Goal: Task Accomplishment & Management: Complete application form

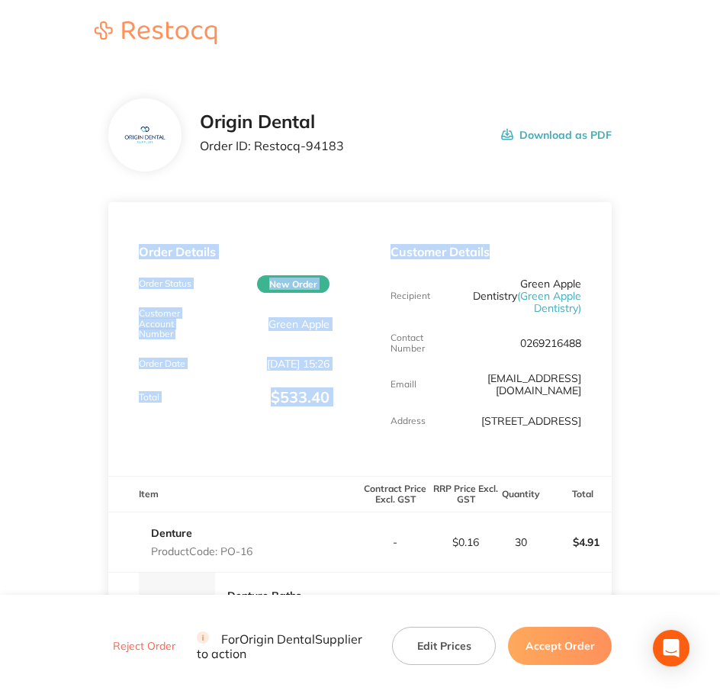
drag, startPoint x: 361, startPoint y: 52, endPoint x: 772, endPoint y: 239, distance: 451.1
click at [720, 239] on html "Origin Dental Order ID: Restocq- 94183 Download as PDF Order Details Order Stat…" at bounding box center [360, 348] width 720 height 697
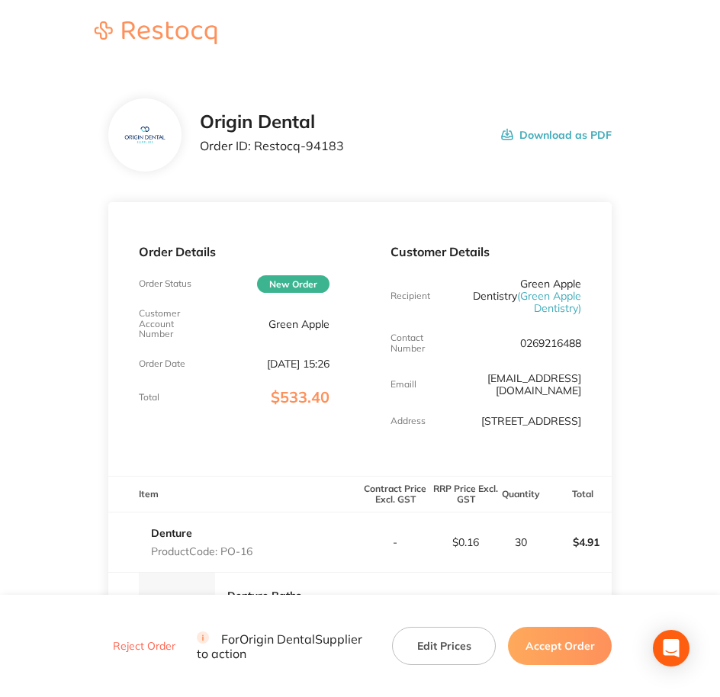
click at [445, 416] on div "Customer Details Recipient Green Apple Dentistry ( Green Apple Dentistry ) Cont…" at bounding box center [486, 339] width 252 height 274
drag, startPoint x: 254, startPoint y: 146, endPoint x: 361, endPoint y: 144, distance: 107.5
click at [361, 144] on div "Origin Dental Order ID: Restocq- 94183 Download as PDF" at bounding box center [406, 134] width 413 height 47
copy p "Restocq- 94183"
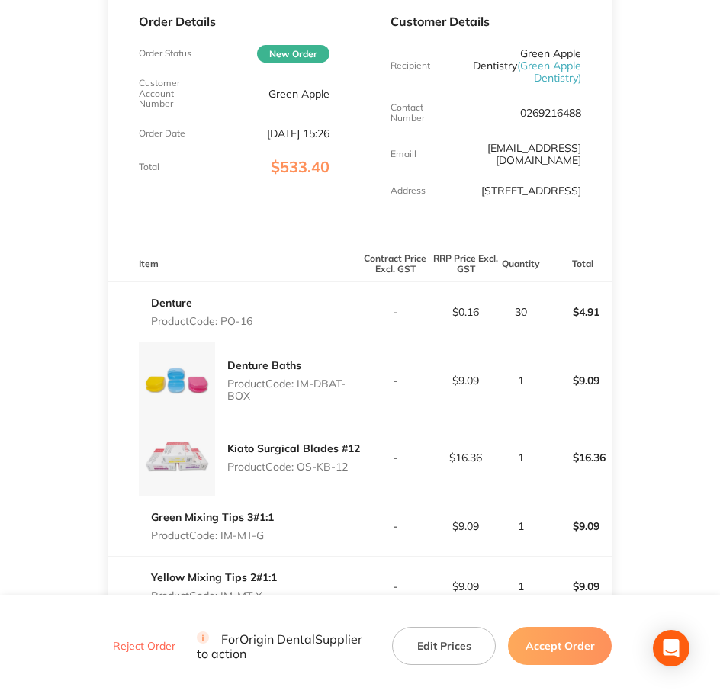
scroll to position [477, 0]
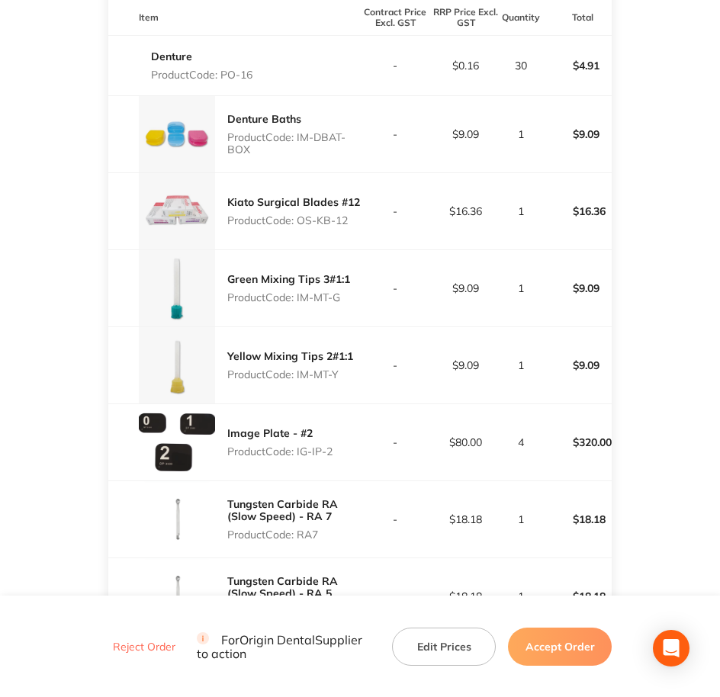
drag, startPoint x: 297, startPoint y: 123, endPoint x: 340, endPoint y: 139, distance: 45.6
click at [340, 139] on p "Product Code: IM-DBAT-BOX" at bounding box center [293, 143] width 133 height 24
copy p "IM-DBAT-BOX"
drag, startPoint x: 298, startPoint y: 209, endPoint x: 357, endPoint y: 210, distance: 58.7
click at [357, 214] on p "Product Code: OS-KB-12" at bounding box center [293, 220] width 133 height 12
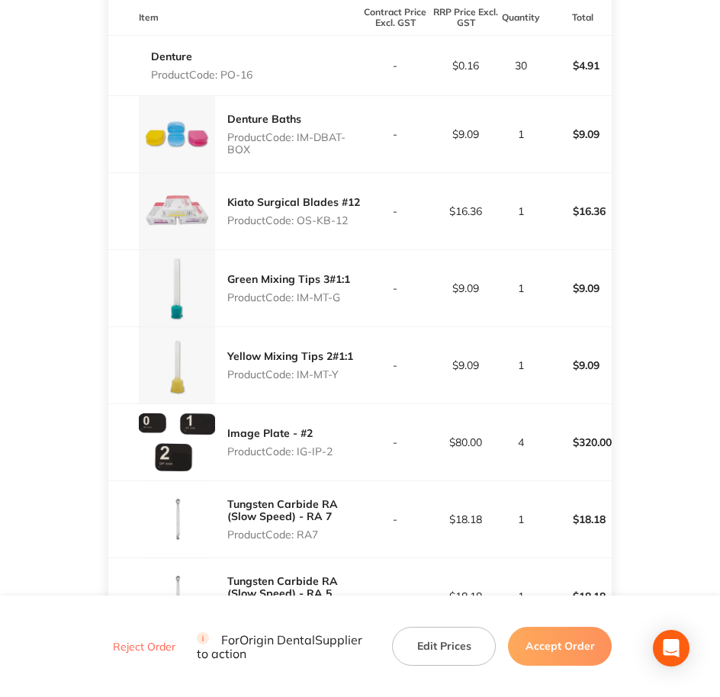
copy p "OS-KB-12"
drag, startPoint x: 300, startPoint y: 279, endPoint x: 345, endPoint y: 285, distance: 45.4
click at [345, 291] on p "Product Code: IM-MT-G" at bounding box center [288, 297] width 123 height 12
copy p "IM-MT-G"
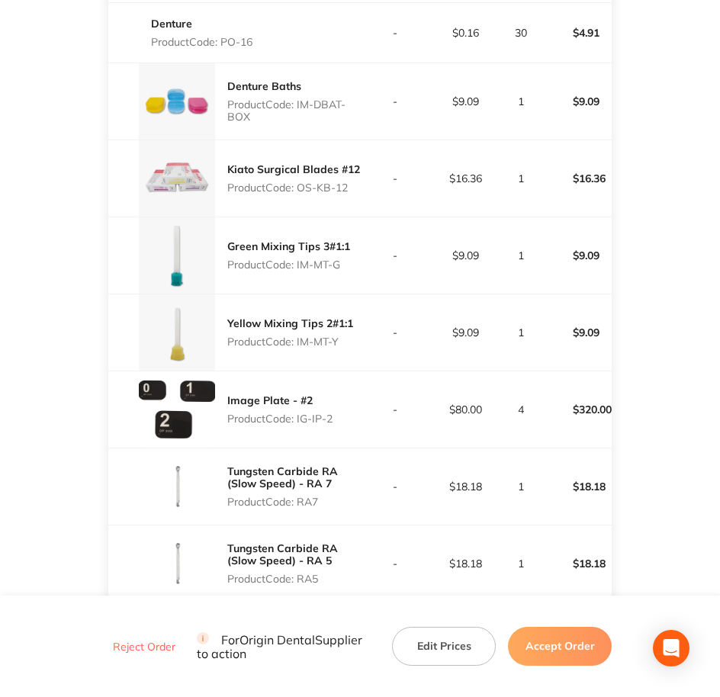
scroll to position [667, 0]
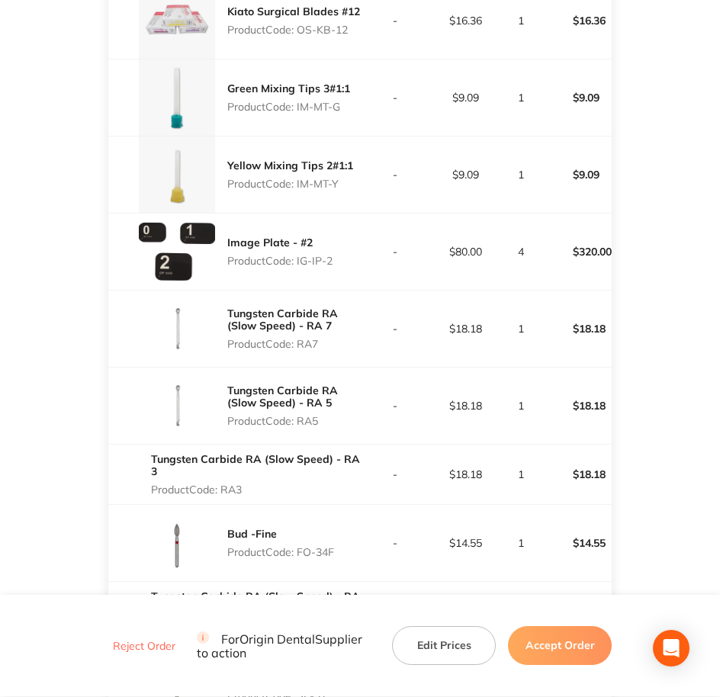
drag, startPoint x: 297, startPoint y: 169, endPoint x: 358, endPoint y: 173, distance: 61.1
click at [358, 173] on div "Yellow Mixing Tips 2#1:1 Product Code: IM-MT-Y" at bounding box center [234, 174] width 252 height 76
copy p "IM-MT-Y"
drag, startPoint x: 298, startPoint y: 242, endPoint x: 334, endPoint y: 251, distance: 36.8
click at [332, 255] on p "Product Code: IG-IP-2" at bounding box center [279, 261] width 105 height 12
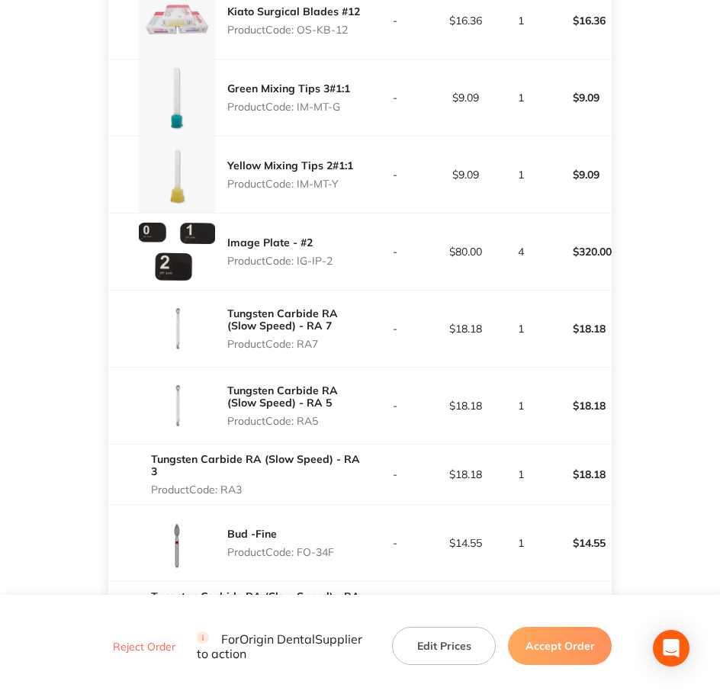
copy p "IG-IP-2"
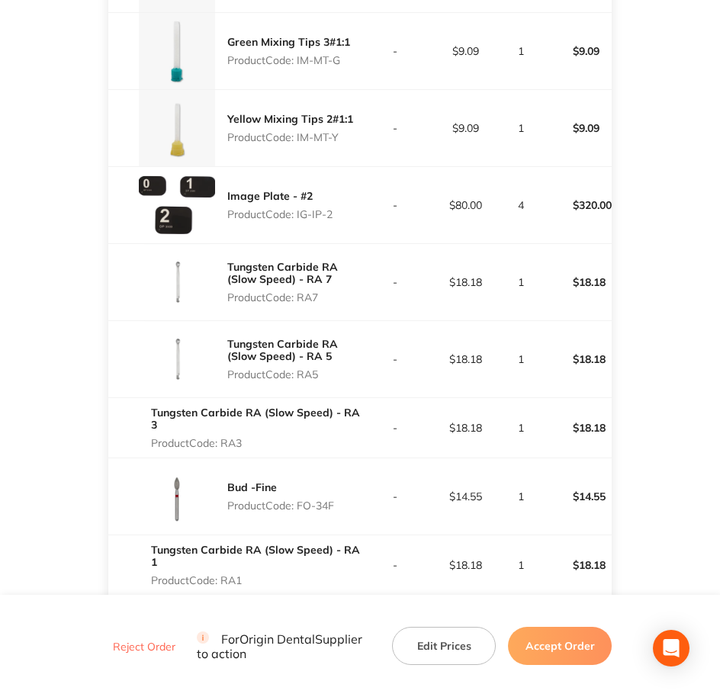
scroll to position [858, 0]
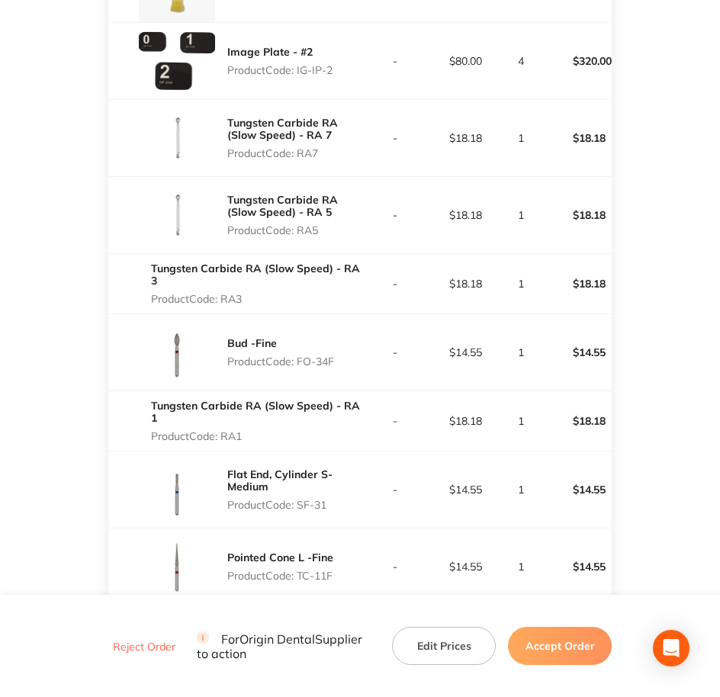
drag, startPoint x: 297, startPoint y: 144, endPoint x: 326, endPoint y: 144, distance: 29.0
click at [326, 147] on p "Product Code: RA7" at bounding box center [293, 153] width 133 height 12
copy p "RA7"
drag, startPoint x: 302, startPoint y: 217, endPoint x: 320, endPoint y: 220, distance: 18.7
click at [320, 224] on p "Product Code: RA5" at bounding box center [293, 230] width 133 height 12
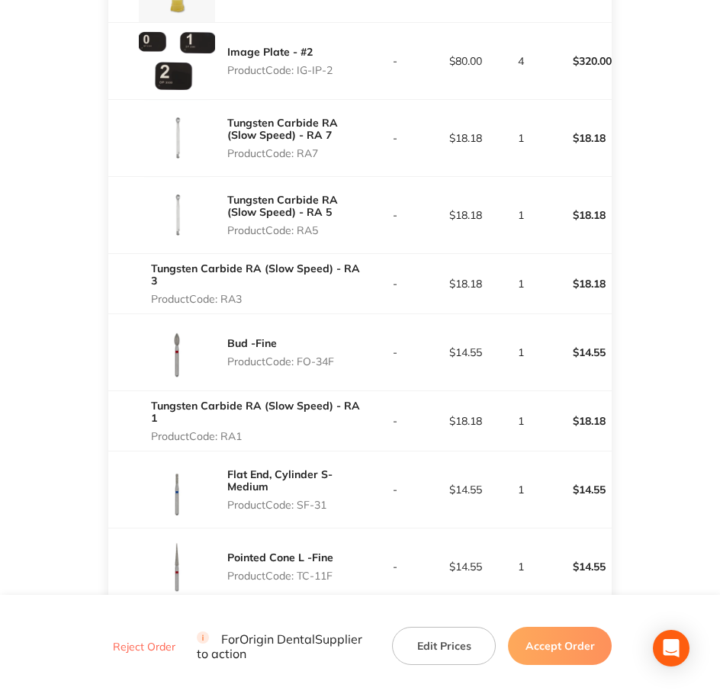
copy p "RA5"
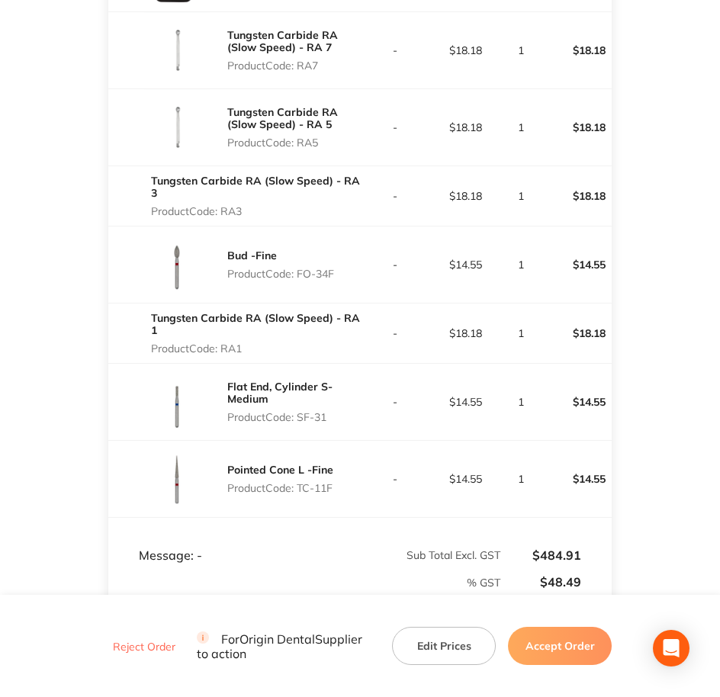
scroll to position [953, 0]
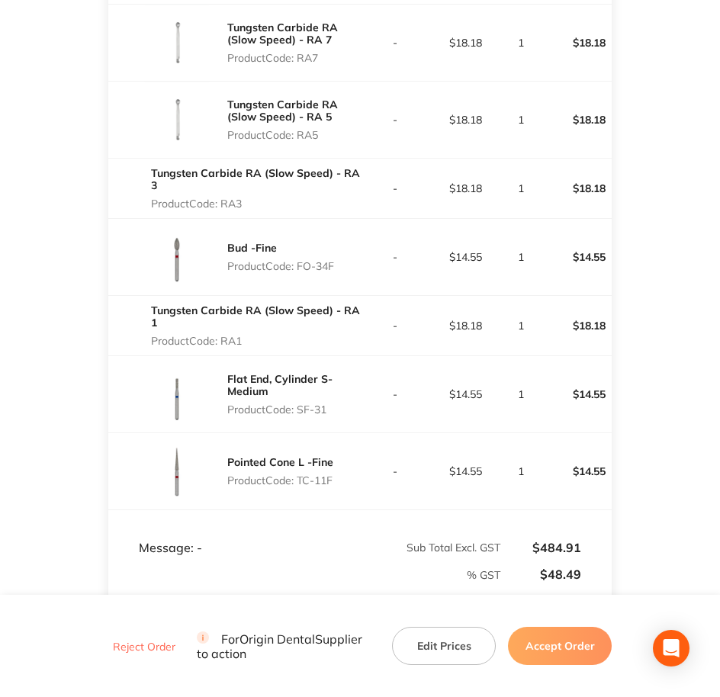
drag, startPoint x: 227, startPoint y: 194, endPoint x: 249, endPoint y: 193, distance: 21.4
click at [249, 197] on p "Product Code: RA3" at bounding box center [255, 203] width 209 height 12
drag, startPoint x: 249, startPoint y: 193, endPoint x: 230, endPoint y: 193, distance: 18.3
click at [230, 197] on p "Product Code: RA3" at bounding box center [255, 203] width 209 height 12
drag, startPoint x: 222, startPoint y: 194, endPoint x: 248, endPoint y: 193, distance: 25.9
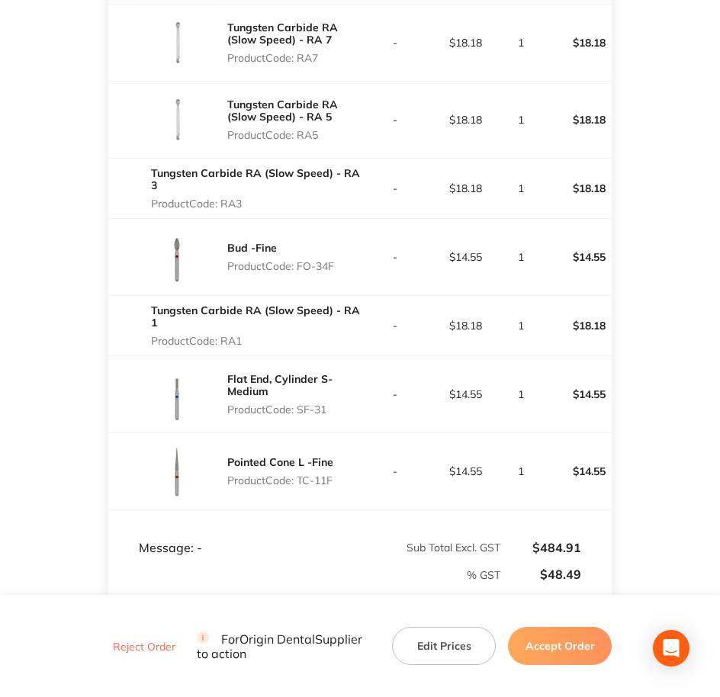
click at [248, 197] on p "Product Code: RA3" at bounding box center [255, 203] width 209 height 12
copy p "RA3"
drag, startPoint x: 301, startPoint y: 256, endPoint x: 344, endPoint y: 261, distance: 42.9
click at [344, 261] on div "Bud -Fine Product Code: FO-34F" at bounding box center [234, 257] width 252 height 76
copy p "FO-34F"
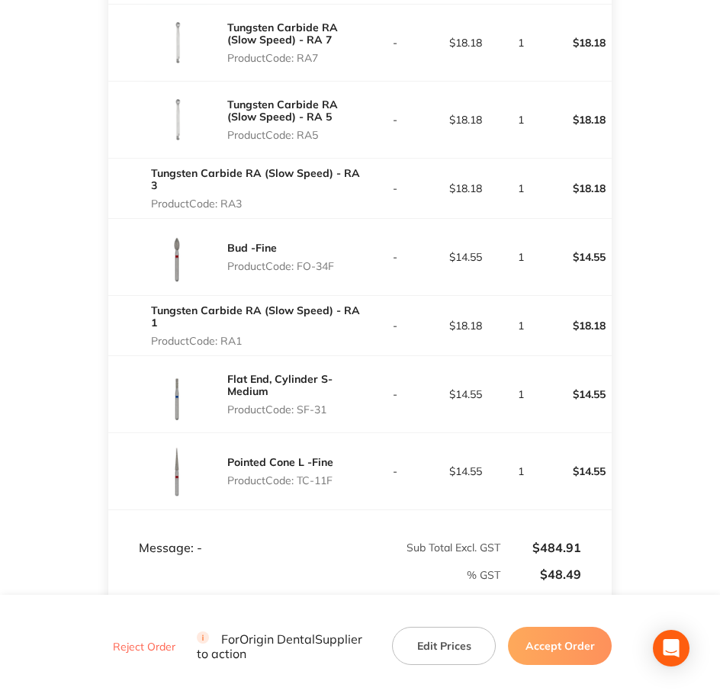
drag, startPoint x: 224, startPoint y: 327, endPoint x: 246, endPoint y: 329, distance: 21.5
click at [246, 335] on p "Product Code: RA1" at bounding box center [255, 341] width 209 height 12
drag, startPoint x: 300, startPoint y: 397, endPoint x: 340, endPoint y: 401, distance: 39.8
click at [340, 403] on p "Product Code: SF-31" at bounding box center [293, 409] width 133 height 12
drag, startPoint x: 297, startPoint y: 470, endPoint x: 337, endPoint y: 467, distance: 40.5
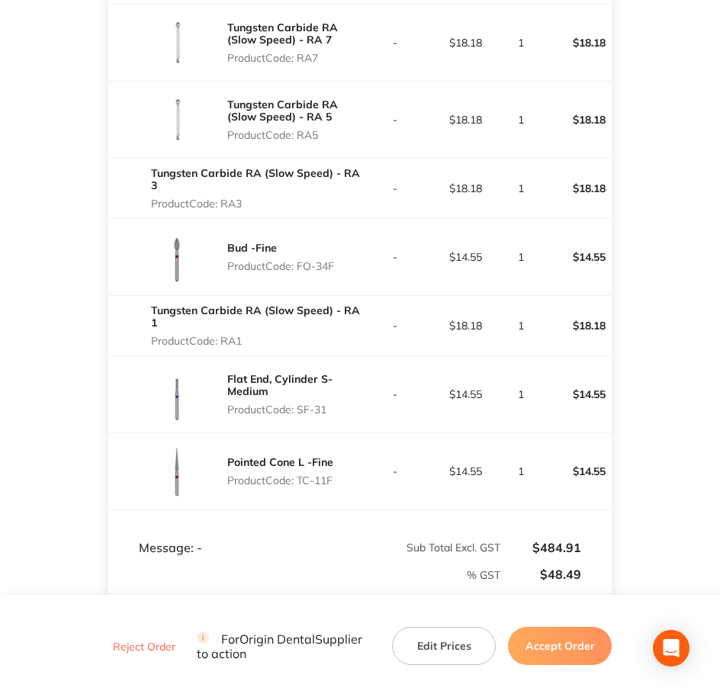
click at [337, 467] on div "Pointed Cone L -Fine Product Code: TC-11F" at bounding box center [234, 471] width 252 height 76
drag, startPoint x: 337, startPoint y: 467, endPoint x: 310, endPoint y: 470, distance: 26.8
click at [313, 474] on p "Product Code: TC-11F" at bounding box center [280, 480] width 106 height 12
click at [303, 474] on p "Product Code: TC-11F" at bounding box center [280, 480] width 106 height 12
click at [300, 474] on p "Product Code: TC-11F" at bounding box center [280, 480] width 106 height 12
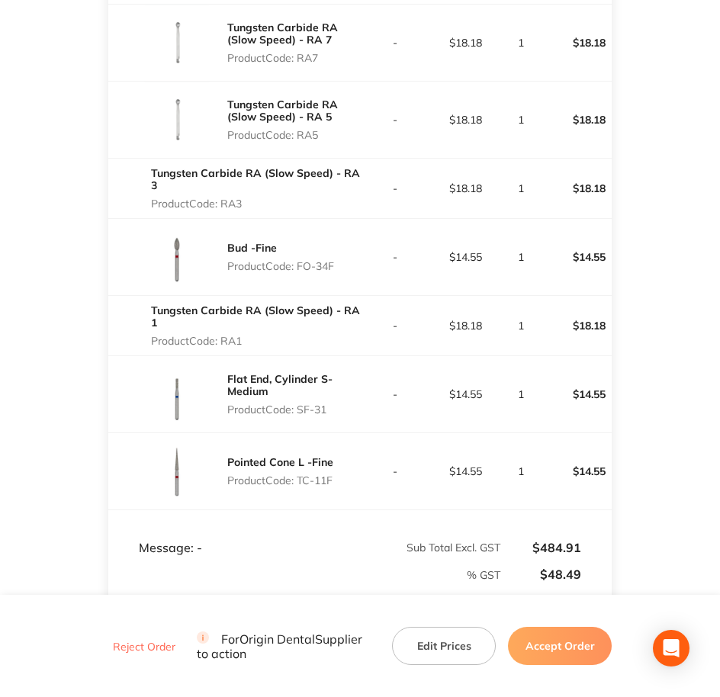
drag, startPoint x: 303, startPoint y: 470, endPoint x: 334, endPoint y: 469, distance: 31.3
click at [333, 474] on p "Product Code: TC-11F" at bounding box center [280, 480] width 106 height 12
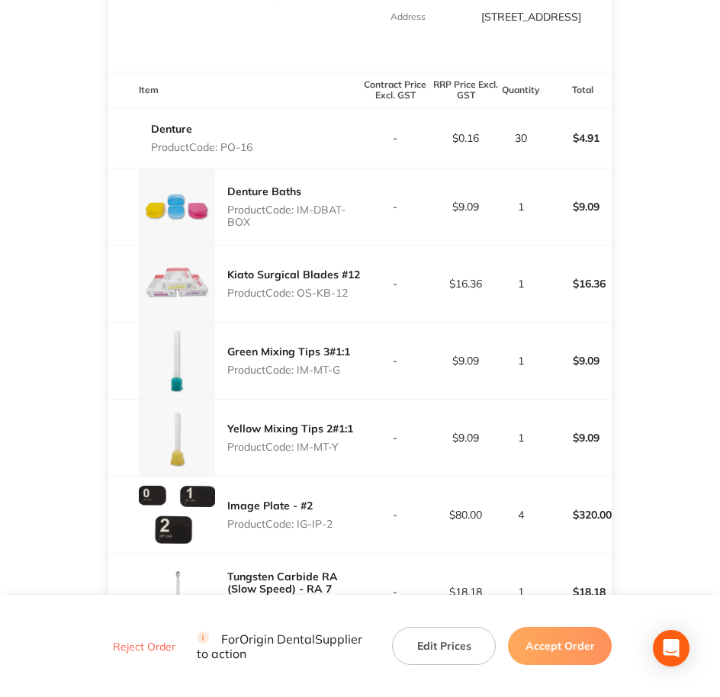
scroll to position [377, 0]
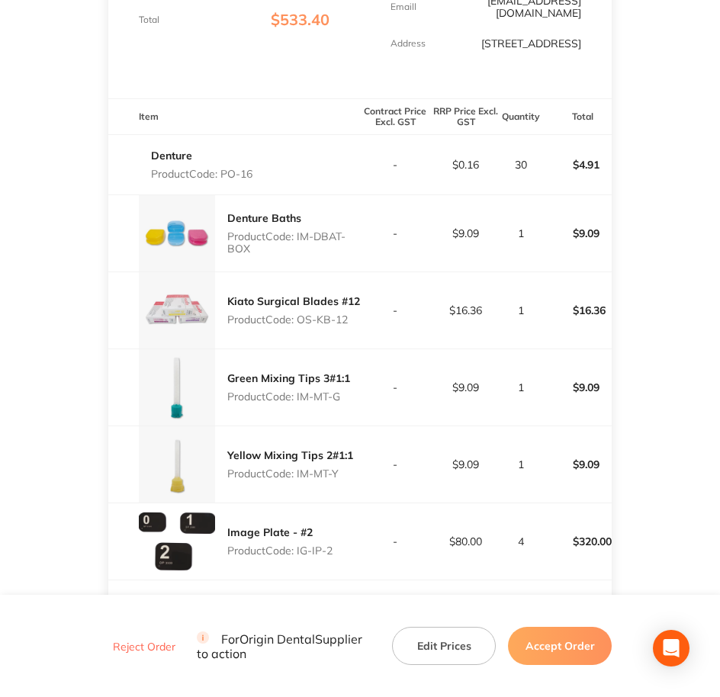
drag, startPoint x: 223, startPoint y: 158, endPoint x: 262, endPoint y: 157, distance: 38.9
click at [262, 157] on div "Denture Product Code: PO-16" at bounding box center [234, 164] width 252 height 43
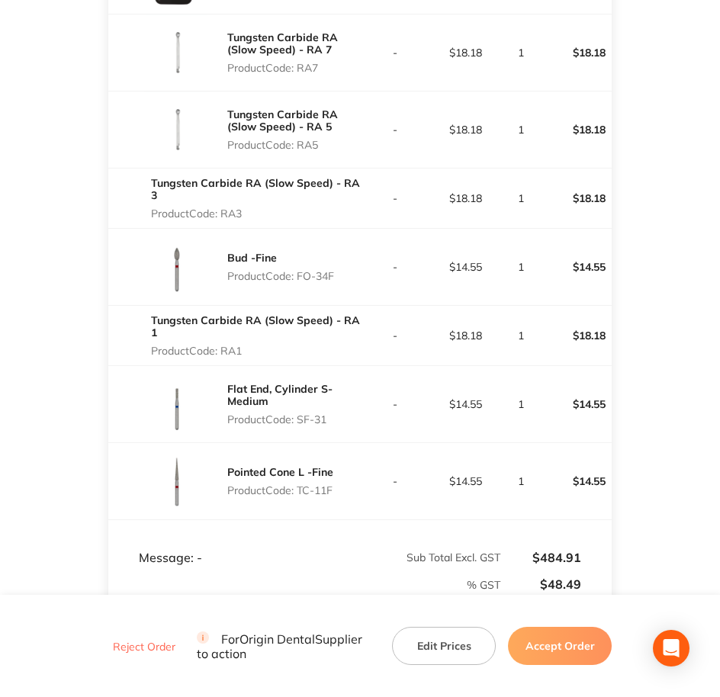
scroll to position [949, 0]
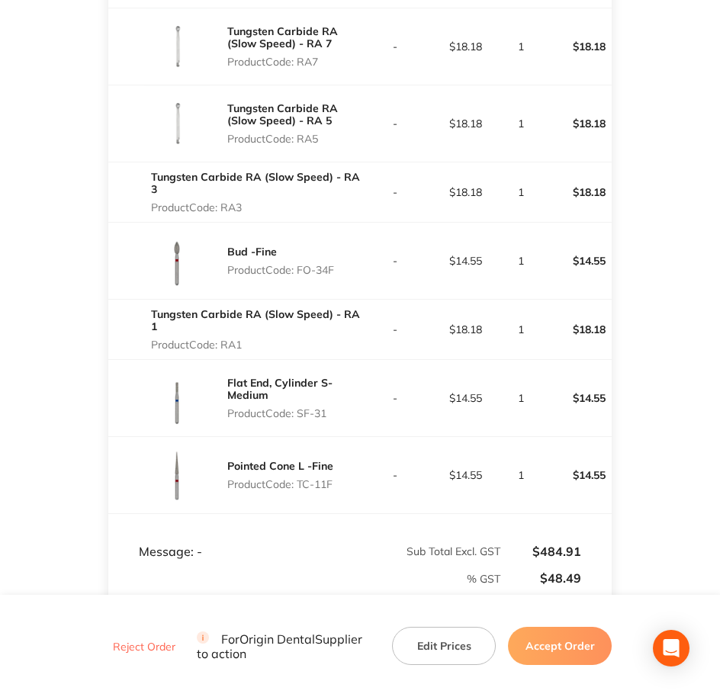
click at [589, 648] on button "Accept Order" at bounding box center [560, 646] width 104 height 38
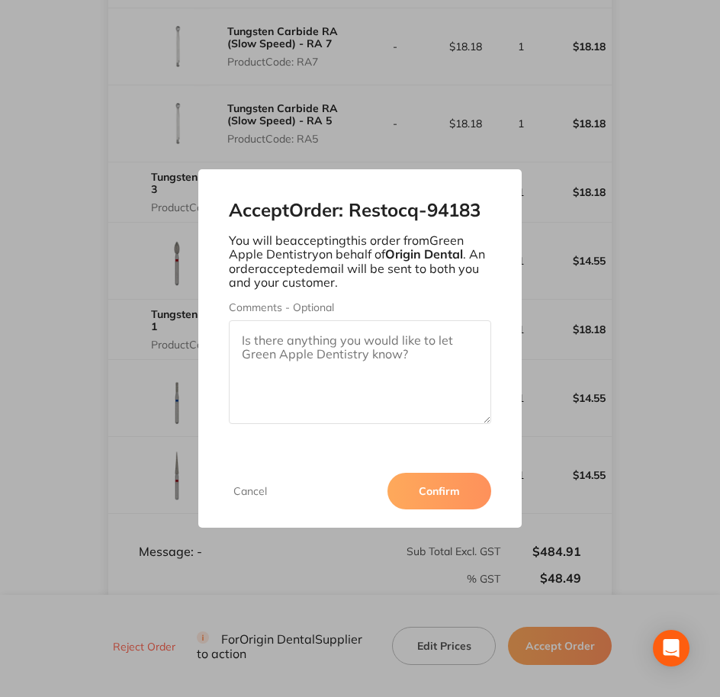
click at [438, 370] on textarea "Comments - Optional" at bounding box center [360, 372] width 263 height 104
paste textarea "SO-00001053"
type textarea "SO-00001053"
click at [479, 509] on div "Cancel Confirm" at bounding box center [360, 490] width 324 height 73
click at [480, 485] on button "Confirm" at bounding box center [439, 491] width 104 height 37
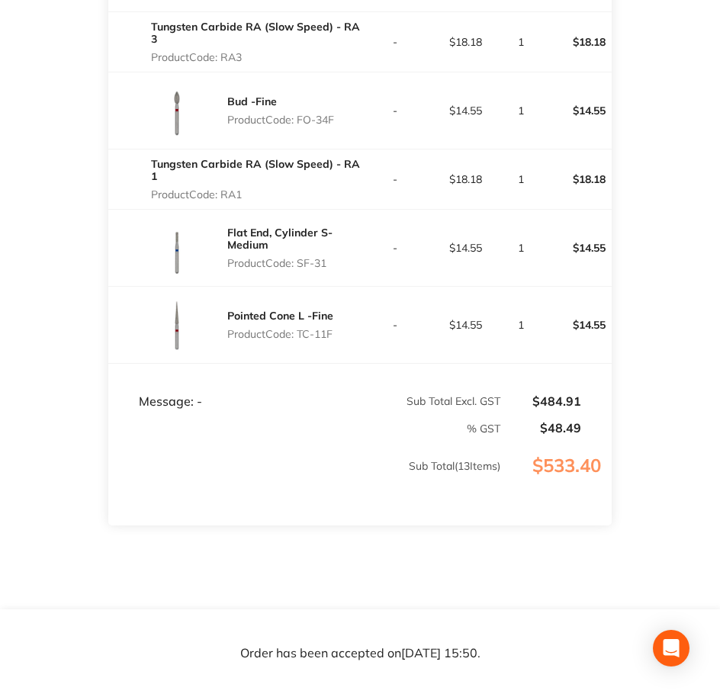
scroll to position [1125, 0]
